Goal: Transaction & Acquisition: Purchase product/service

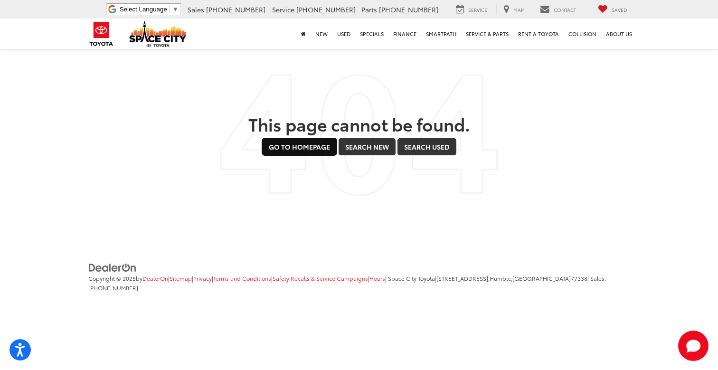
click at [296, 142] on link "Go to Homepage" at bounding box center [299, 146] width 75 height 17
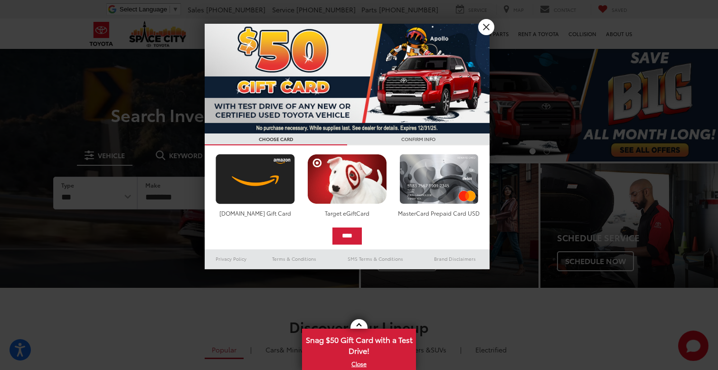
click at [492, 37] on div at bounding box center [359, 185] width 718 height 370
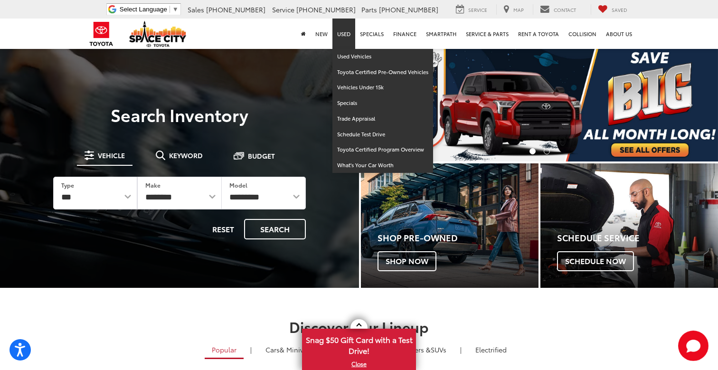
click at [351, 28] on link "Used" at bounding box center [343, 34] width 23 height 30
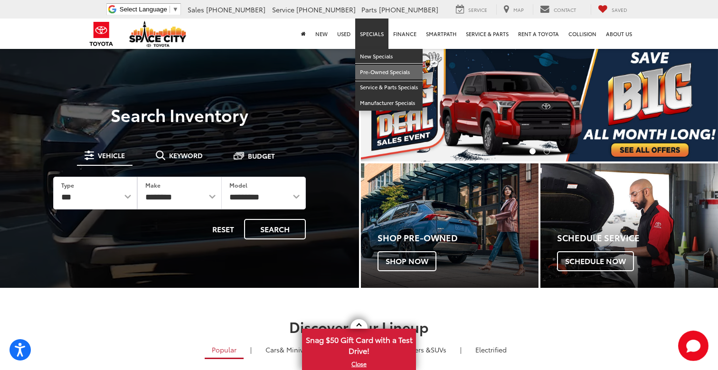
click at [390, 72] on link "Pre-Owned Specials" at bounding box center [388, 73] width 67 height 16
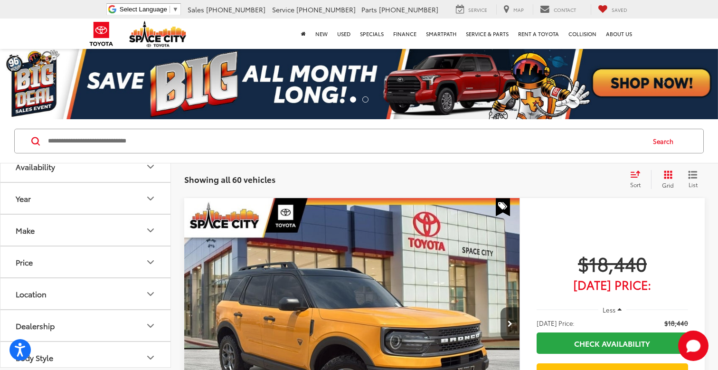
scroll to position [59, 0]
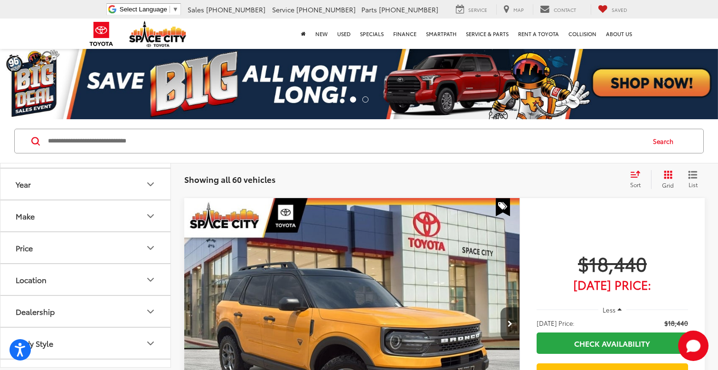
click at [113, 219] on button "Make" at bounding box center [85, 215] width 171 height 31
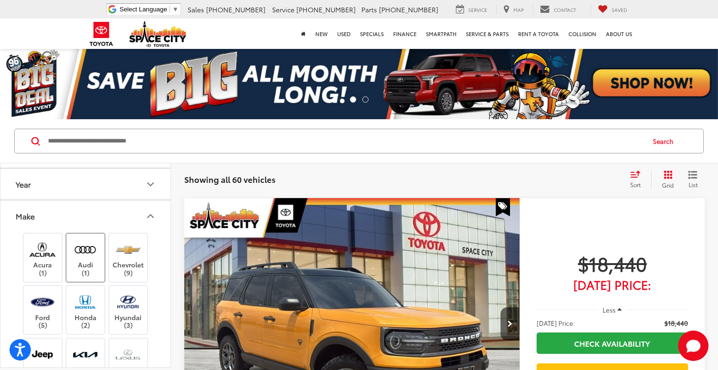
click at [85, 255] on img at bounding box center [85, 249] width 26 height 22
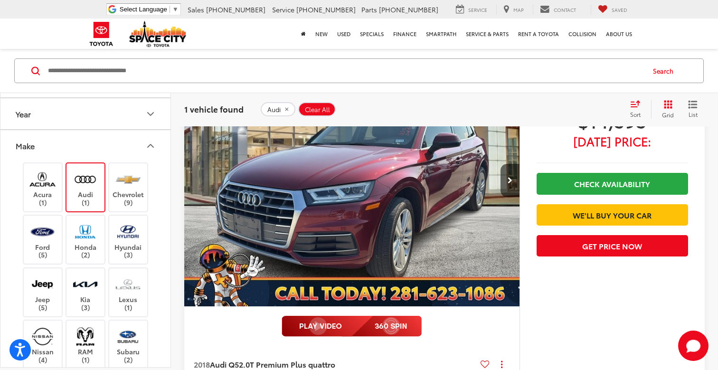
scroll to position [148, 0]
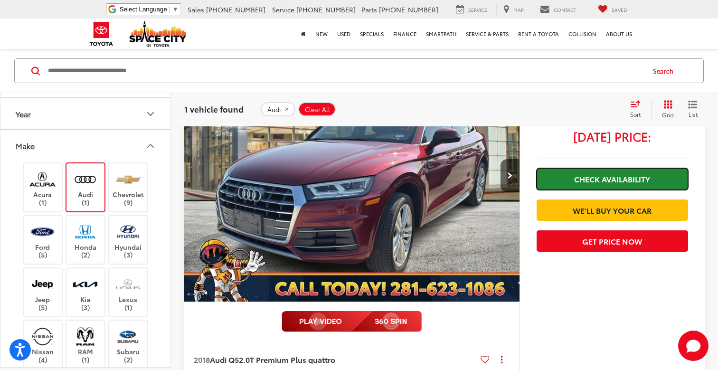
click at [624, 181] on link "Check Availability" at bounding box center [612, 178] width 151 height 21
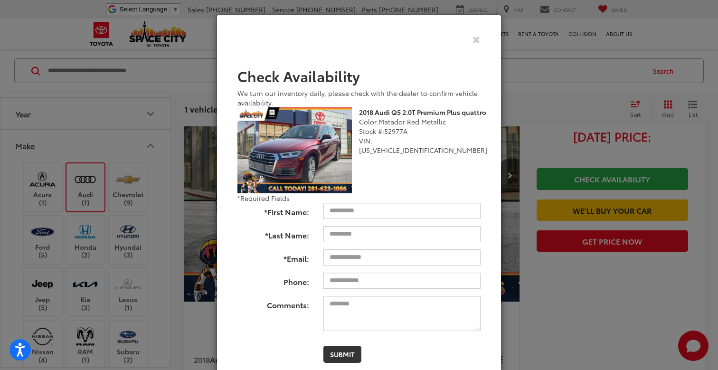
click at [482, 38] on div "Check Pricing and Availability" at bounding box center [358, 39] width 257 height 23
click at [476, 38] on icon "Close" at bounding box center [477, 39] width 8 height 10
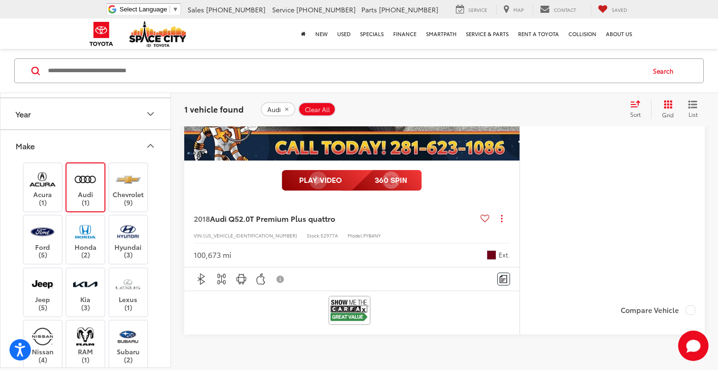
scroll to position [276, 0]
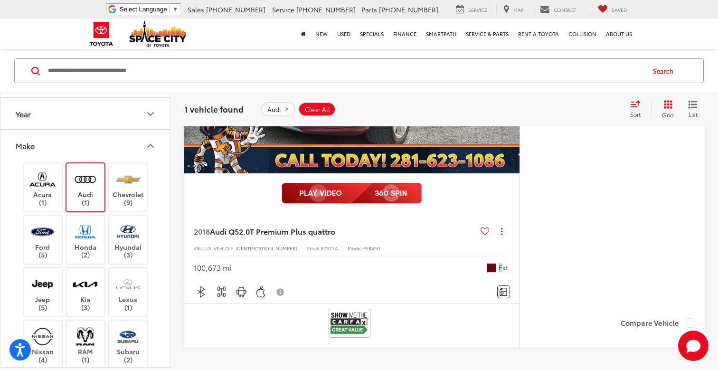
drag, startPoint x: 504, startPoint y: 267, endPoint x: 497, endPoint y: 267, distance: 6.6
click at [498, 267] on div "Ext." at bounding box center [498, 267] width 23 height 9
click at [360, 320] on img at bounding box center [350, 323] width 38 height 25
